Goal: Information Seeking & Learning: Learn about a topic

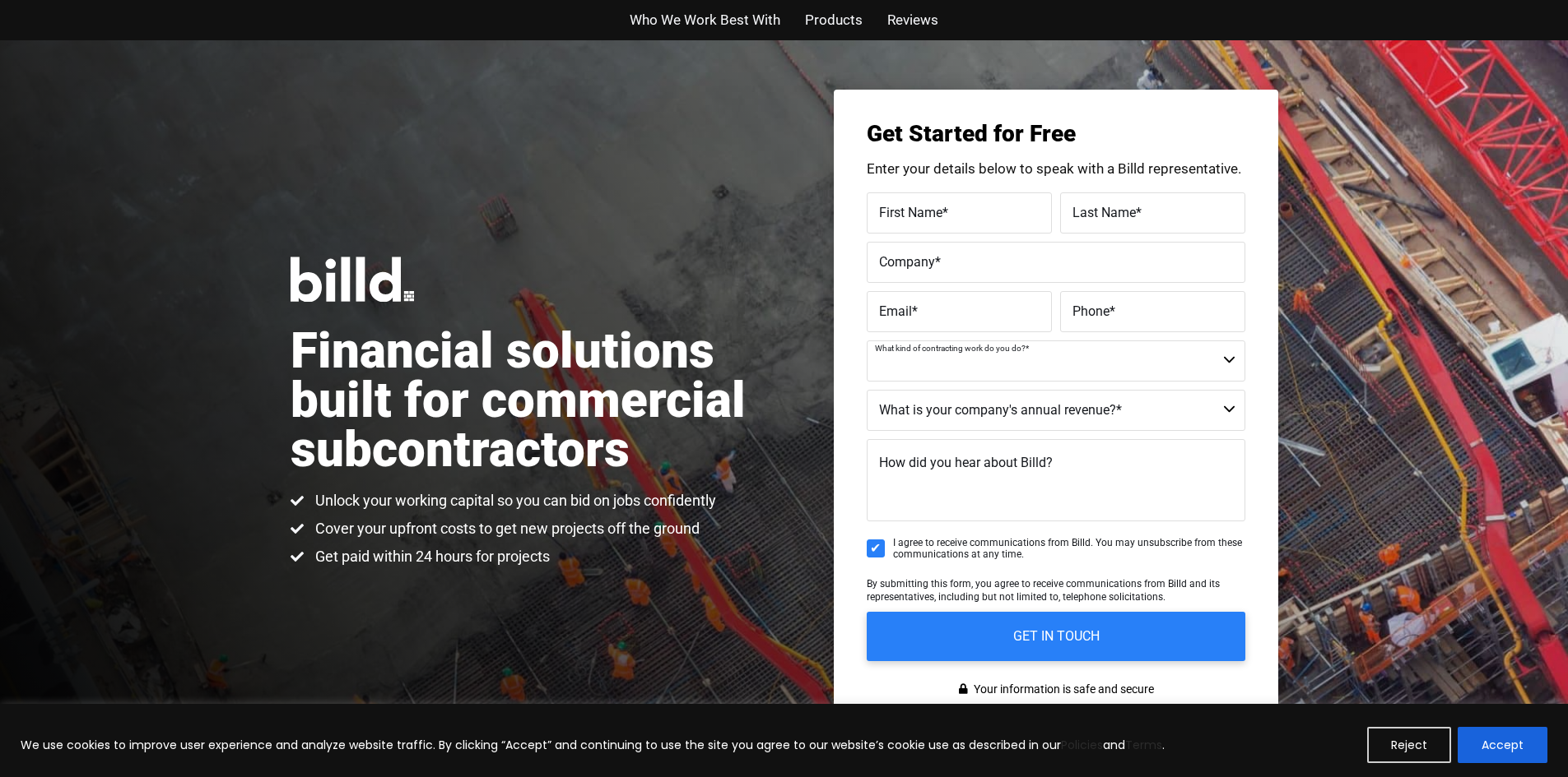
click at [1182, 361] on select "Commercial Commercial and Residential Residential Not a Contractor" at bounding box center [1055, 361] width 378 height 41
select select "Commercial and Residential"
click at [866, 341] on select "Commercial Commercial and Residential Residential Not a Contractor" at bounding box center [1055, 361] width 378 height 41
click at [964, 417] on select "$40M + $25M - $40M $8M - $25M $4M - $8M $2M - $4M $1M - $2M Less than $1M" at bounding box center [1055, 410] width 378 height 41
select select "Less than $1M"
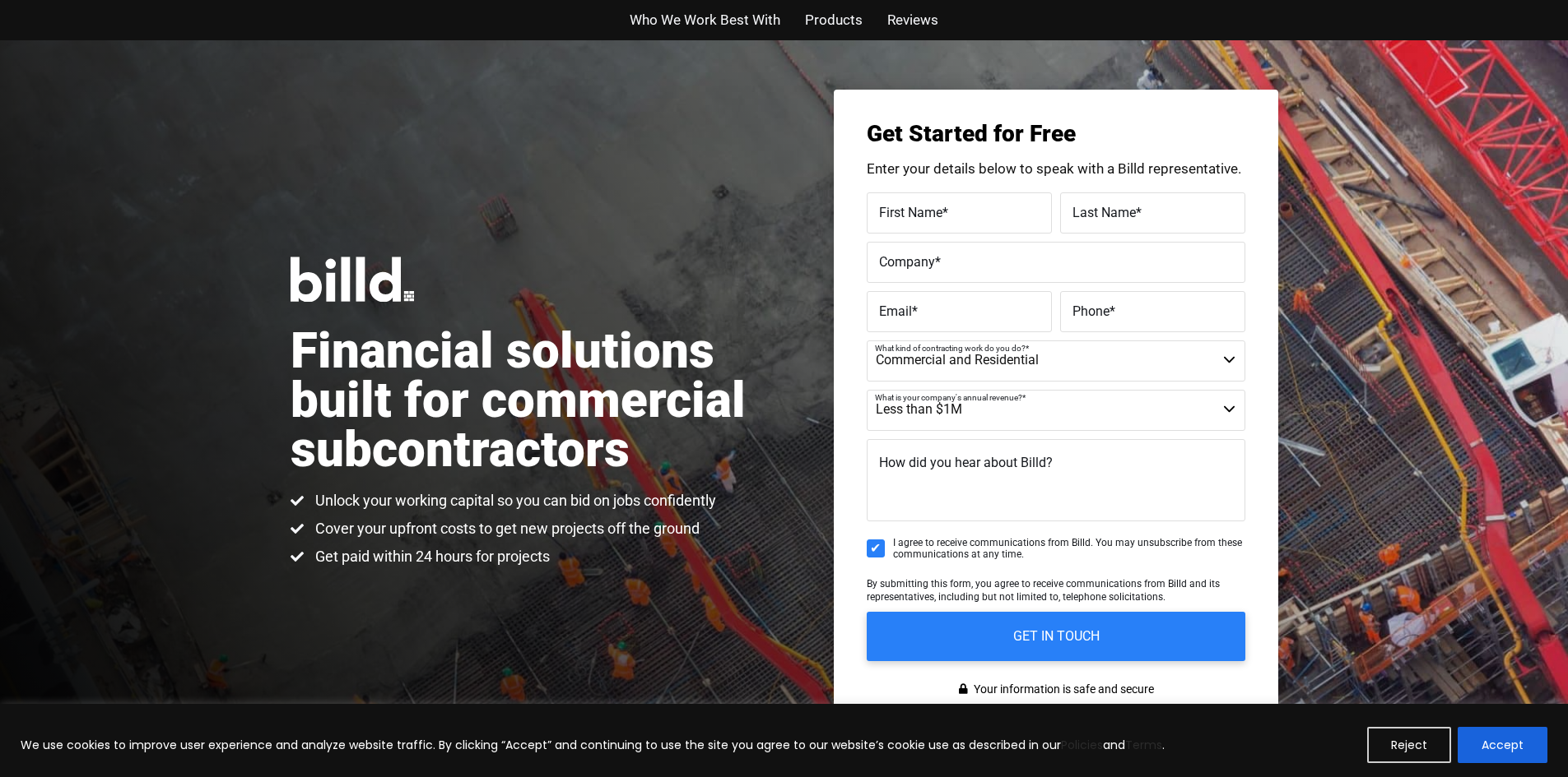
click at [866, 389] on select "$40M + $25M - $40M $8M - $25M $4M - $8M $2M - $4M $1M - $2M Less than $1M" at bounding box center [1055, 410] width 378 height 41
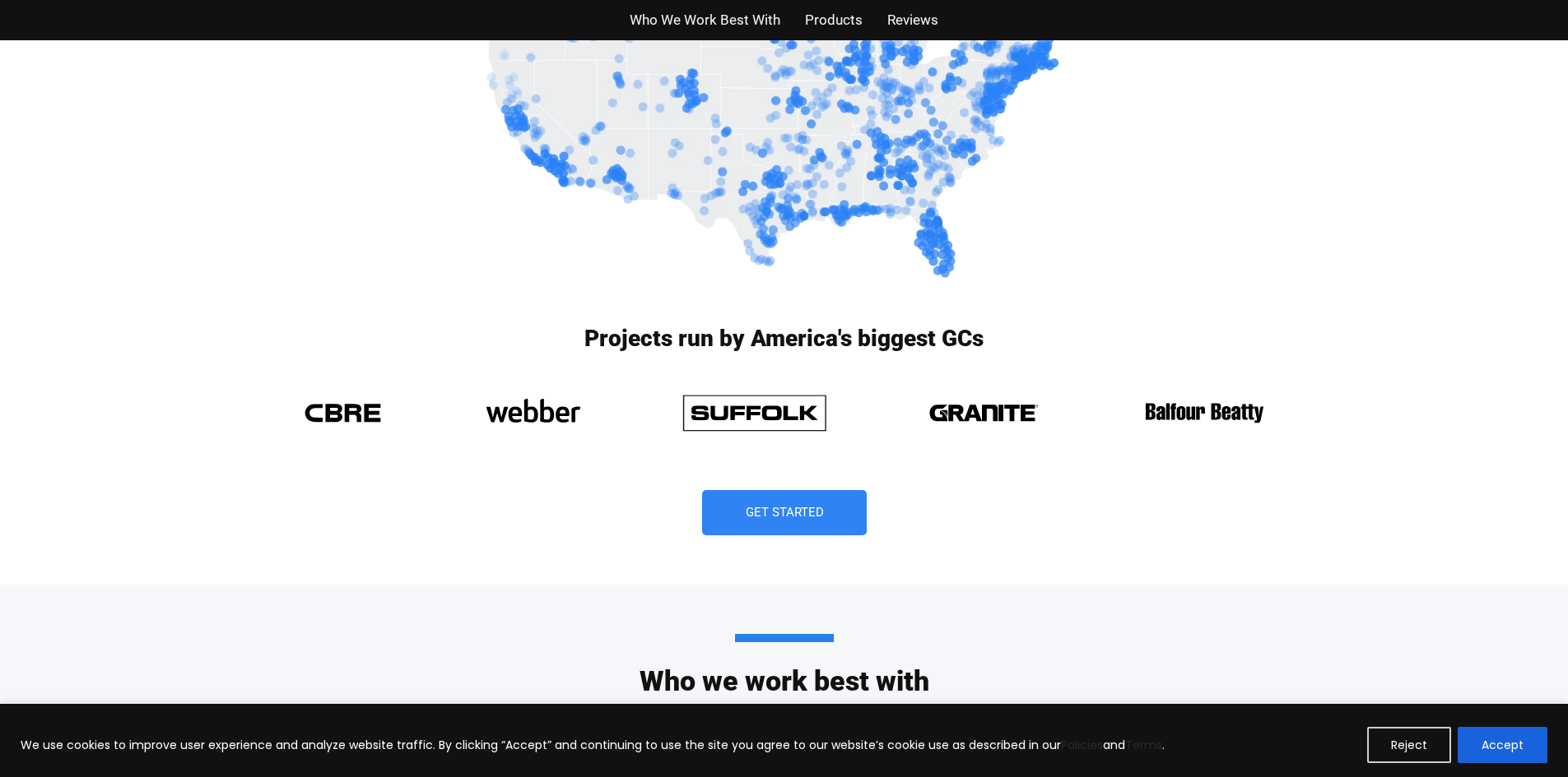
scroll to position [1069, 0]
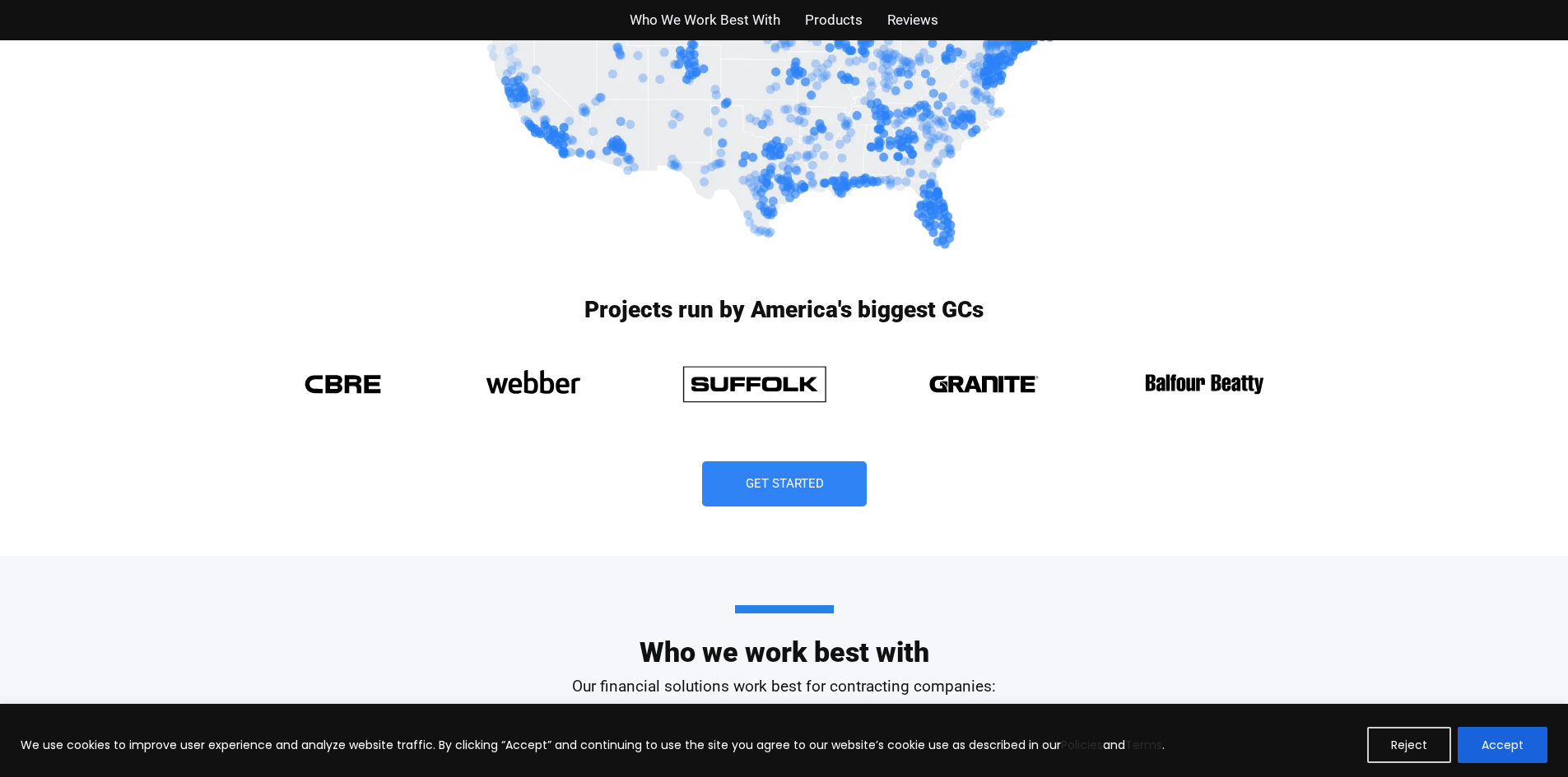
click at [984, 387] on img at bounding box center [984, 384] width 147 height 58
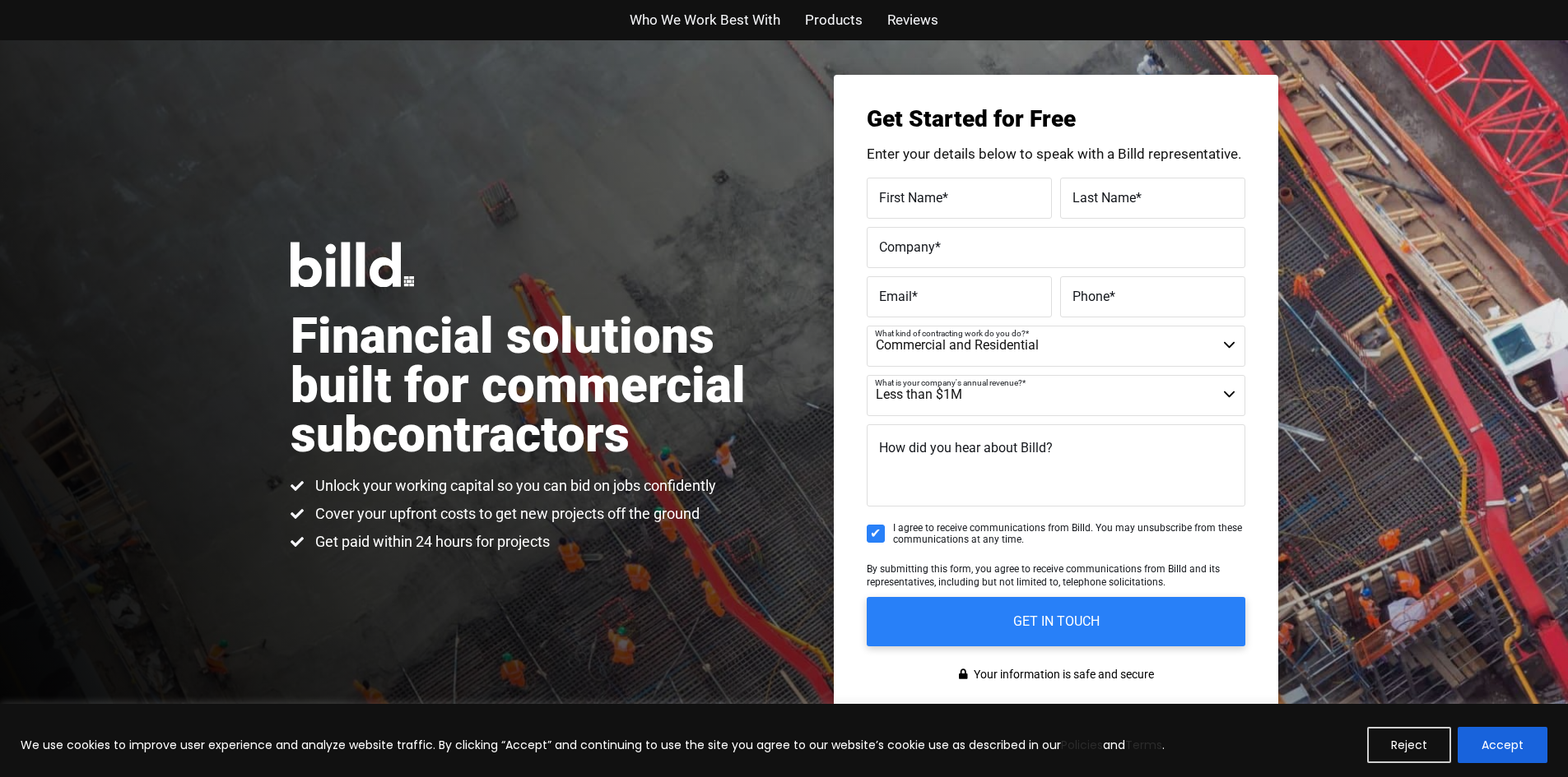
scroll to position [0, 0]
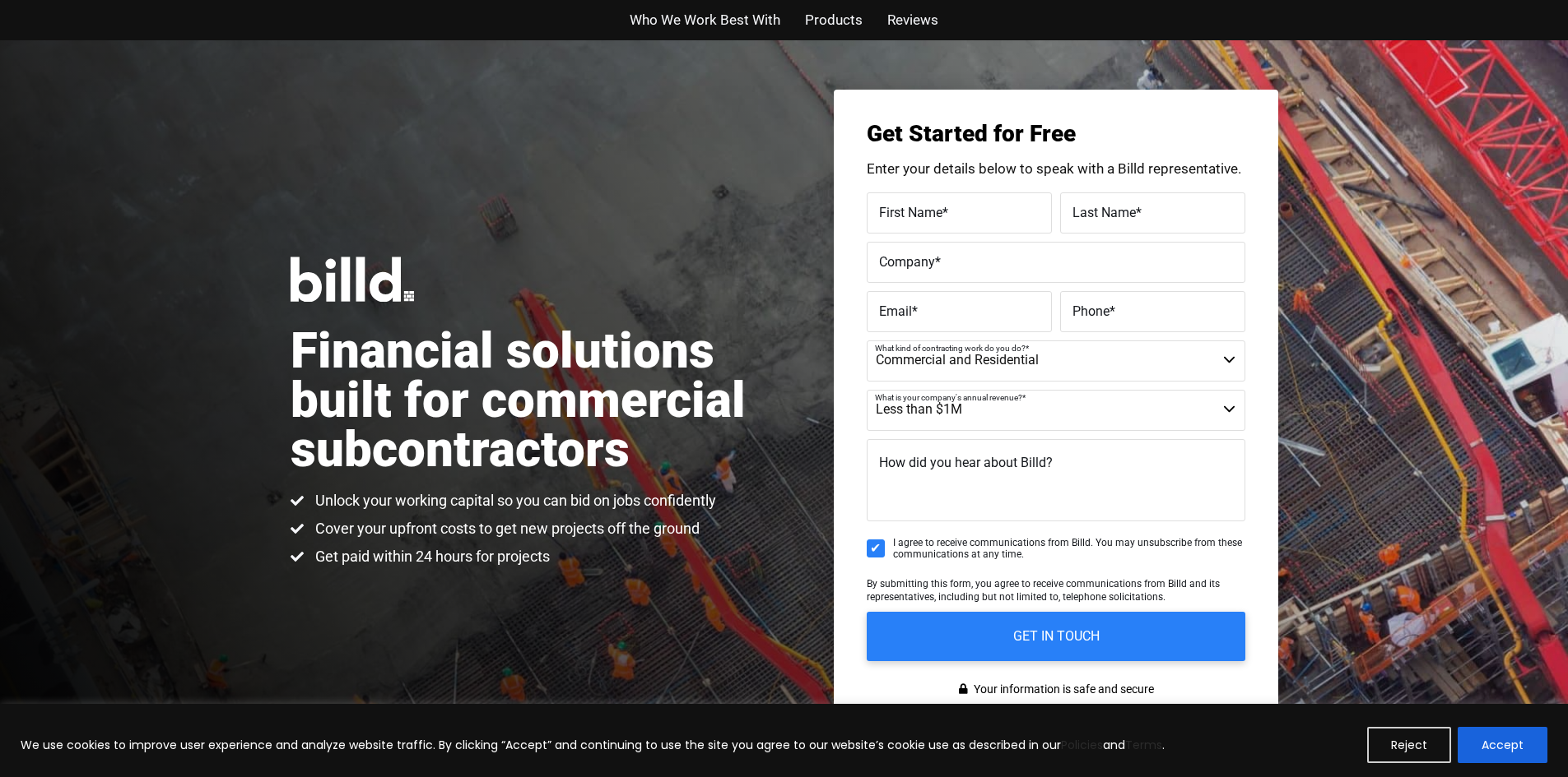
click at [837, 25] on span "Products" at bounding box center [834, 21] width 58 height 24
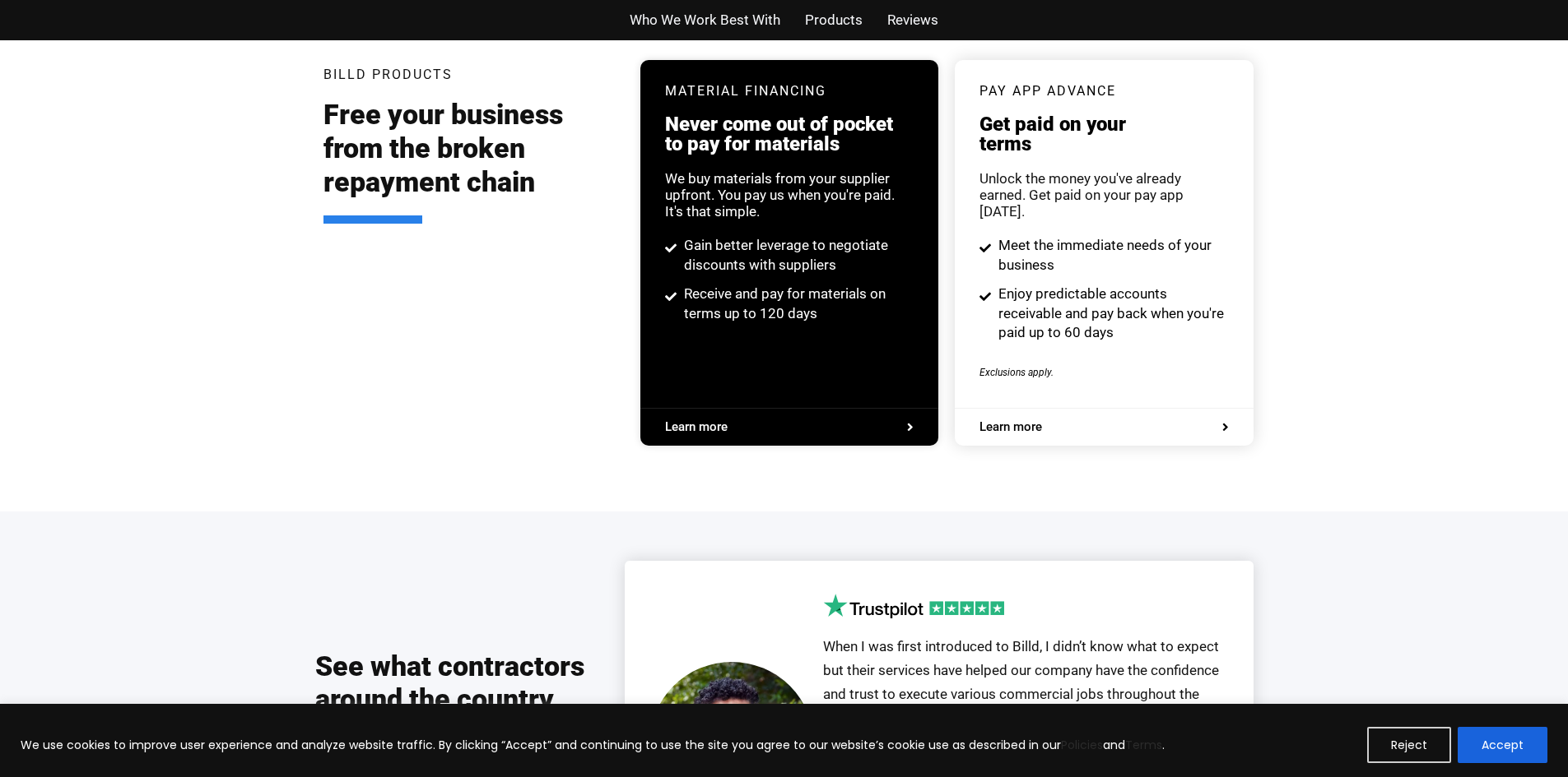
scroll to position [3169, 0]
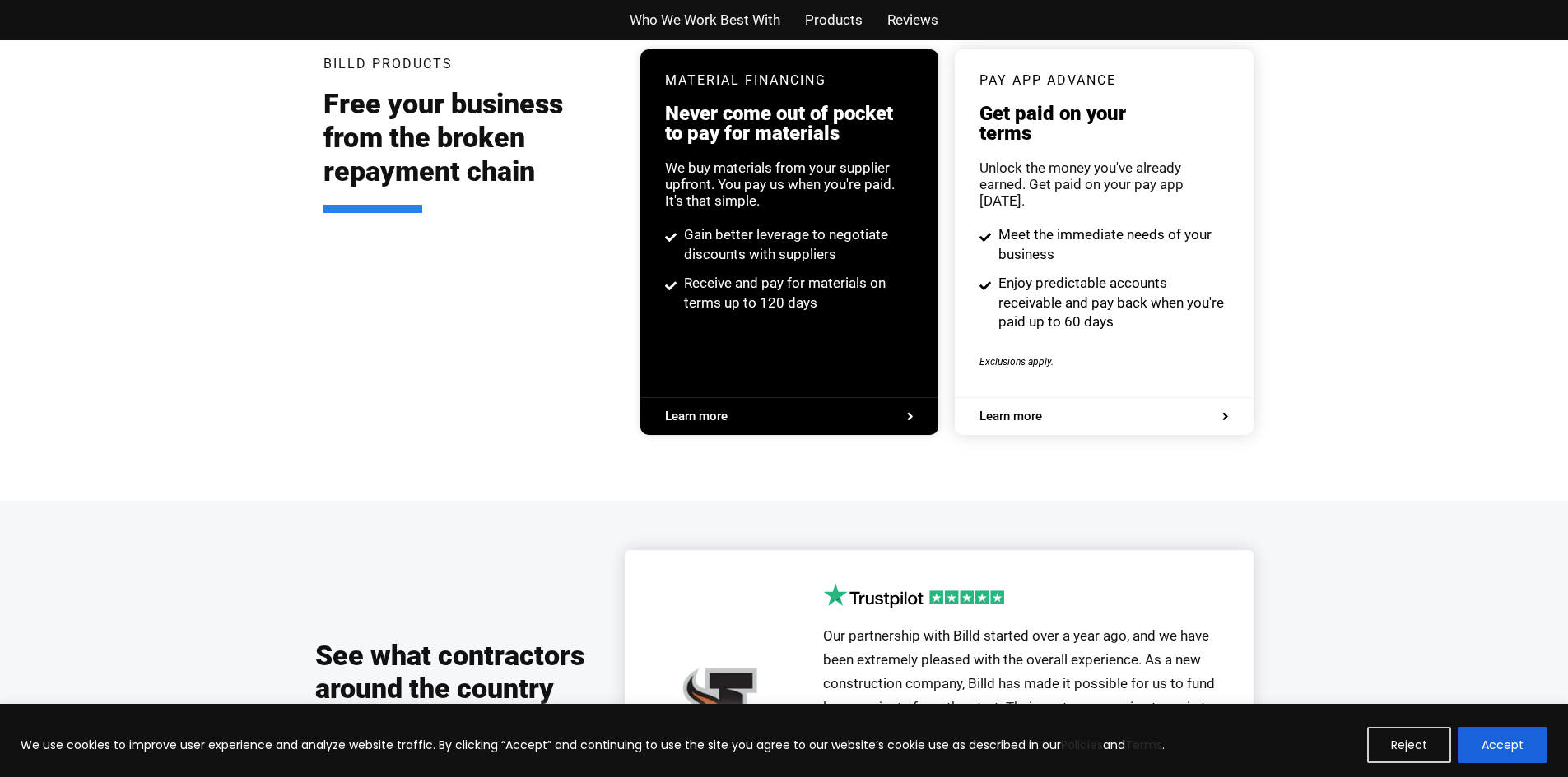
click at [1196, 410] on span "Learn more" at bounding box center [1104, 416] width 249 height 12
